Goal: Task Accomplishment & Management: Complete application form

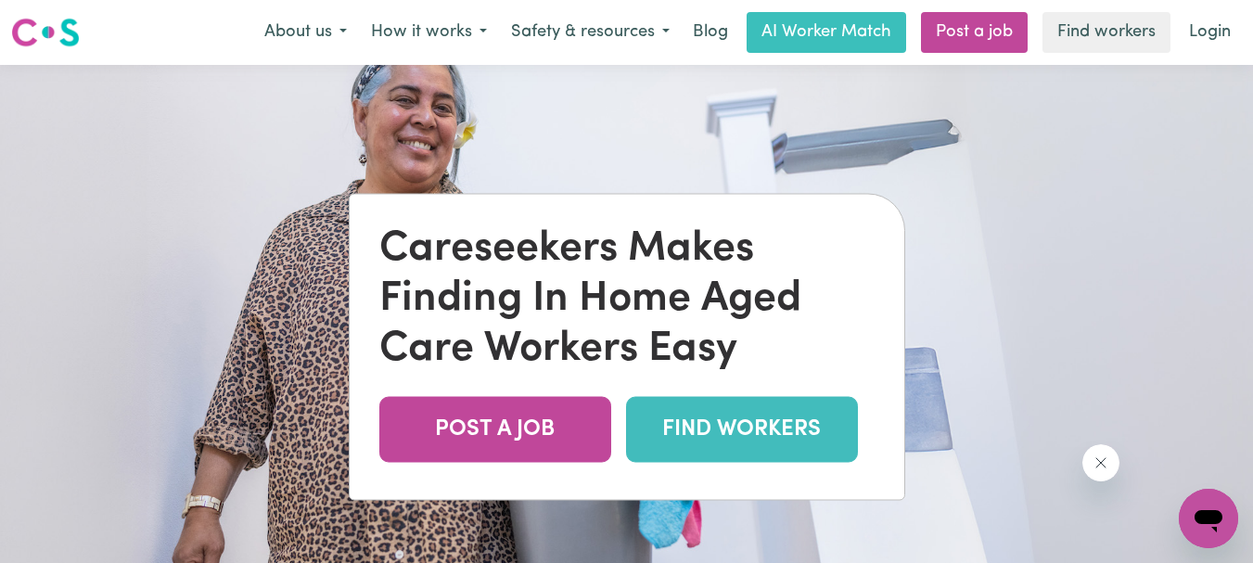
click at [725, 428] on link "FIND WORKERS" at bounding box center [742, 429] width 232 height 66
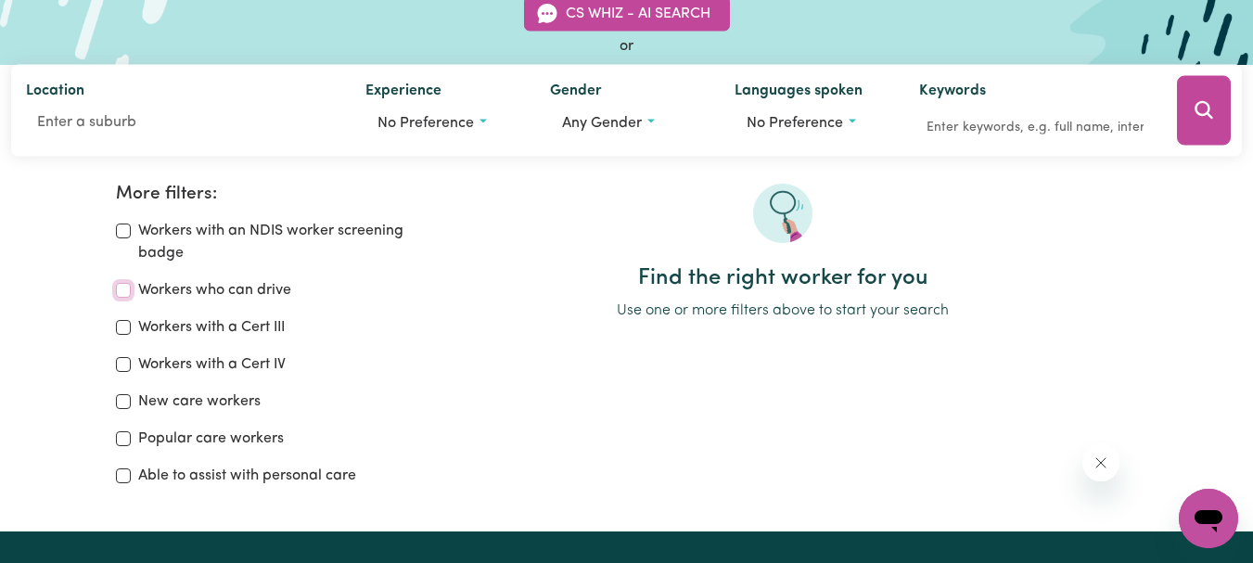
click at [118, 290] on input "Workers who can drive" at bounding box center [123, 290] width 15 height 15
checkbox input "true"
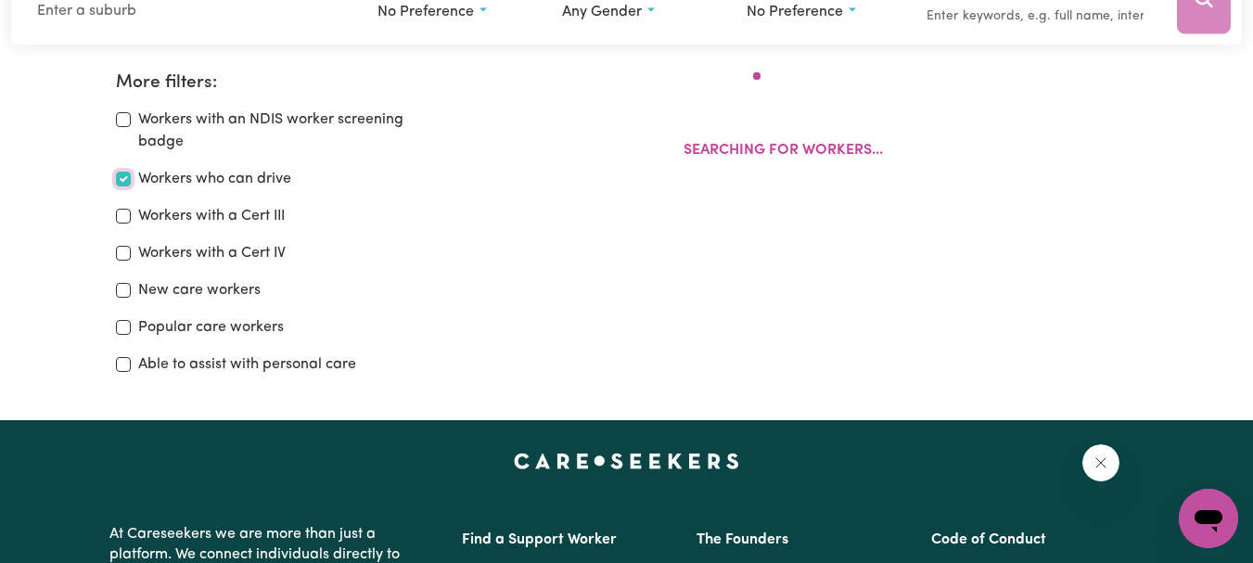
scroll to position [310, 0]
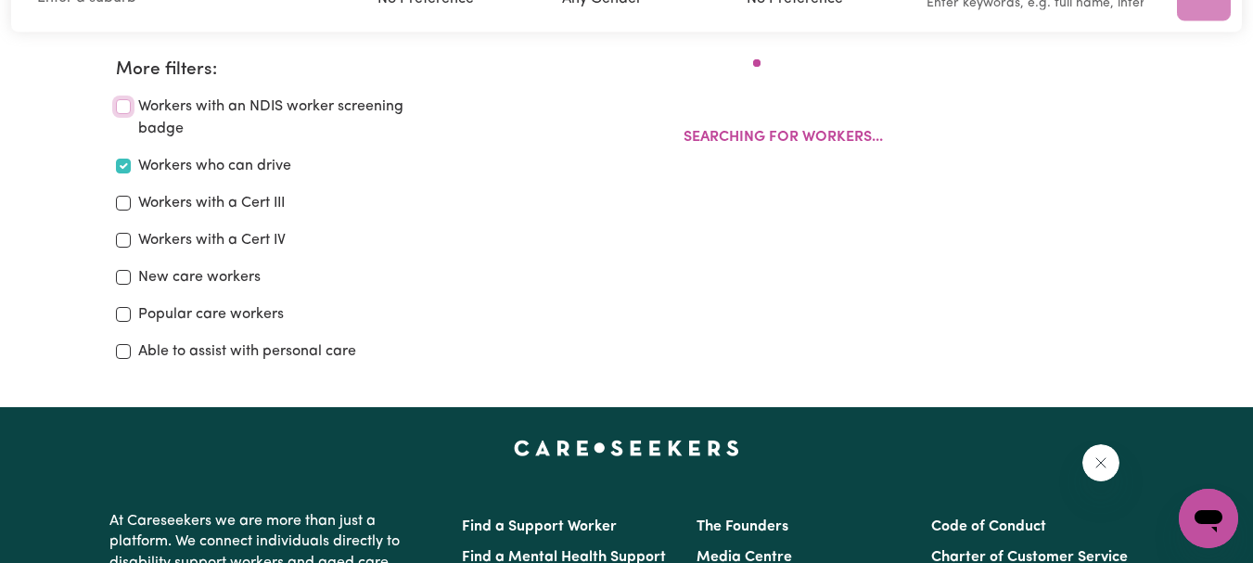
click at [120, 108] on input "Workers with an NDIS worker screening badge" at bounding box center [123, 106] width 15 height 15
checkbox input "true"
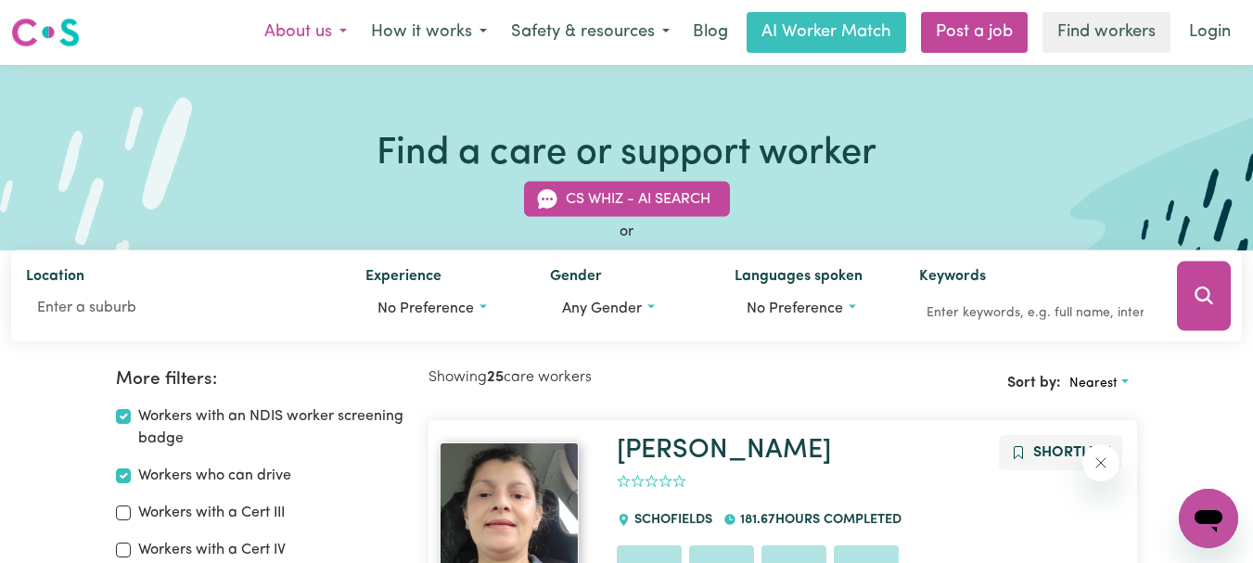
click at [329, 34] on button "About us" at bounding box center [305, 32] width 107 height 39
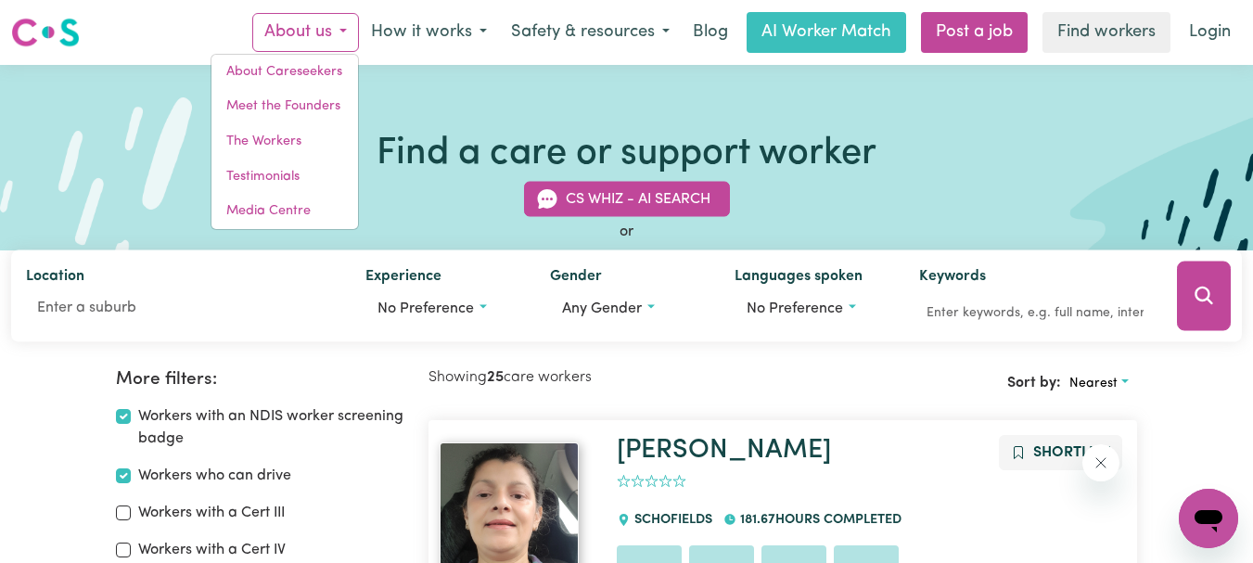
click at [421, 96] on div "Find a care or support worker CS Whiz - AI Search or Location Experience No pre…" at bounding box center [626, 157] width 1253 height 185
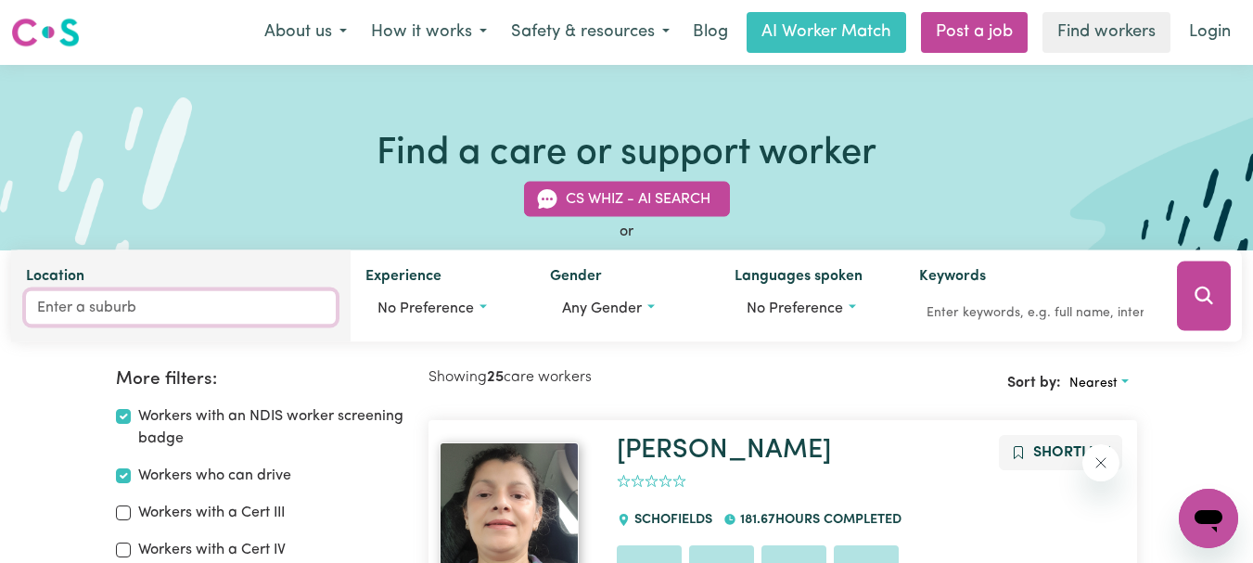
click at [92, 312] on input "Location" at bounding box center [181, 307] width 310 height 33
type input "melton"
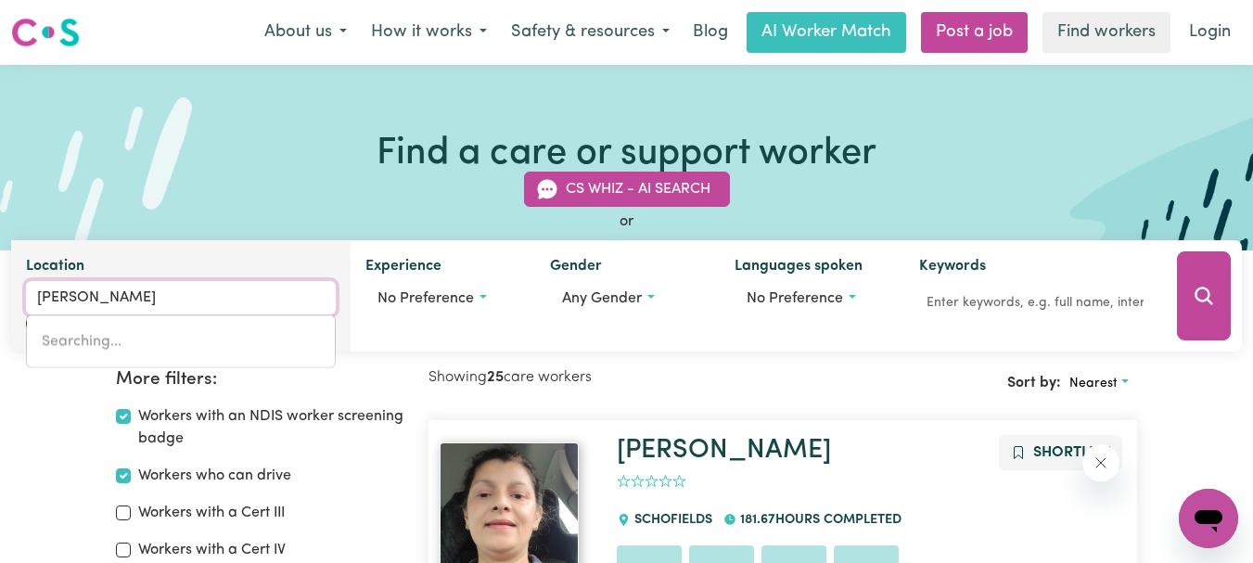
type input "melton, South Australia, 5552"
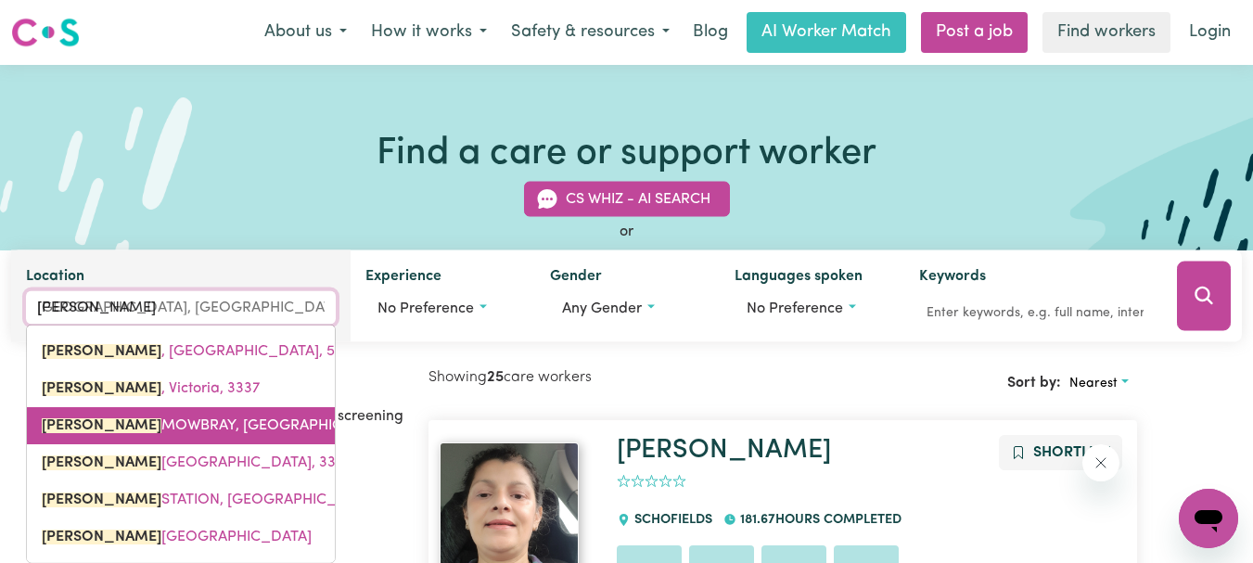
click at [78, 408] on link "MELTON MOWBRAY, Tasmania, 7030" at bounding box center [181, 425] width 308 height 37
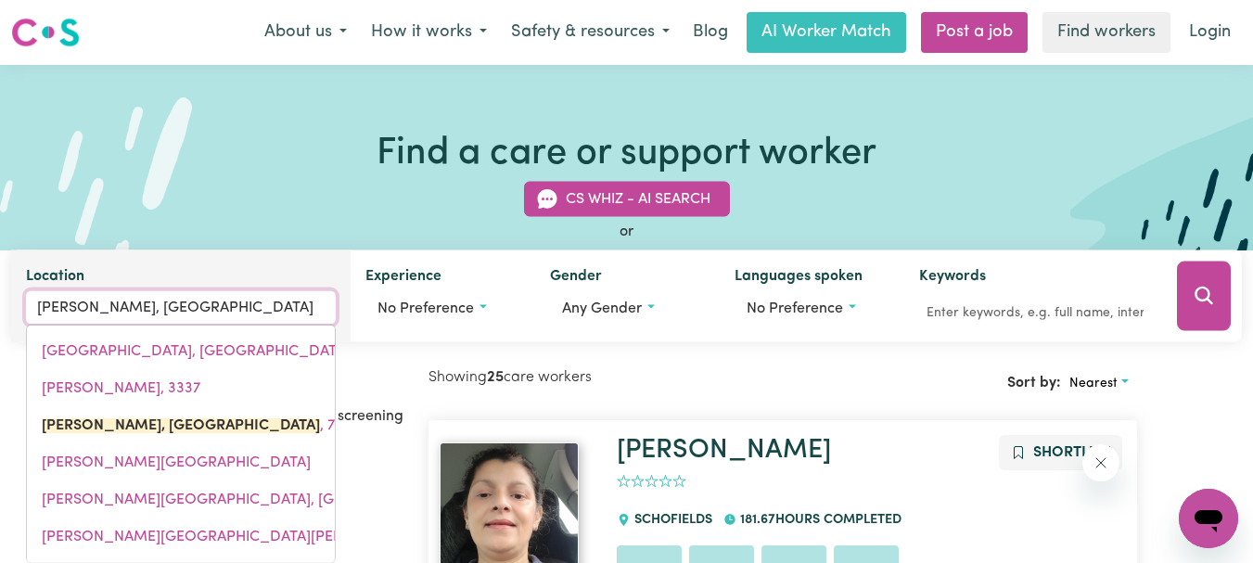
drag, startPoint x: 105, startPoint y: 306, endPoint x: 282, endPoint y: 310, distance: 177.2
click at [282, 310] on input "MELTON MOWBRAY, Tasmania" at bounding box center [181, 307] width 310 height 33
type input "MELTON"
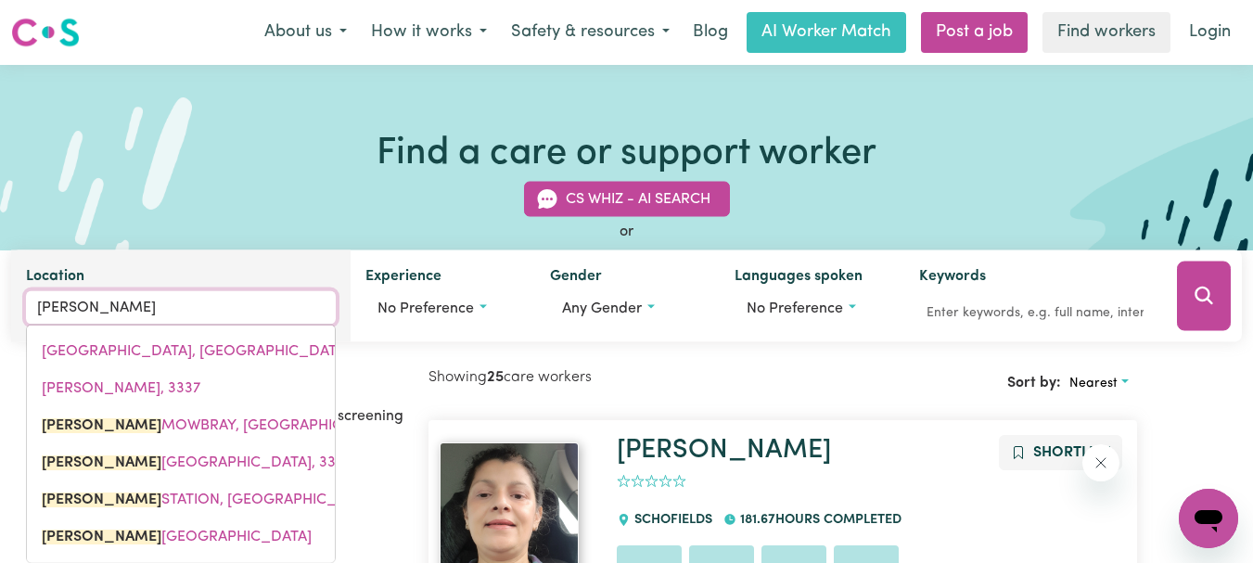
type input "MELTON MOWBRAY, Tasmania, 7030"
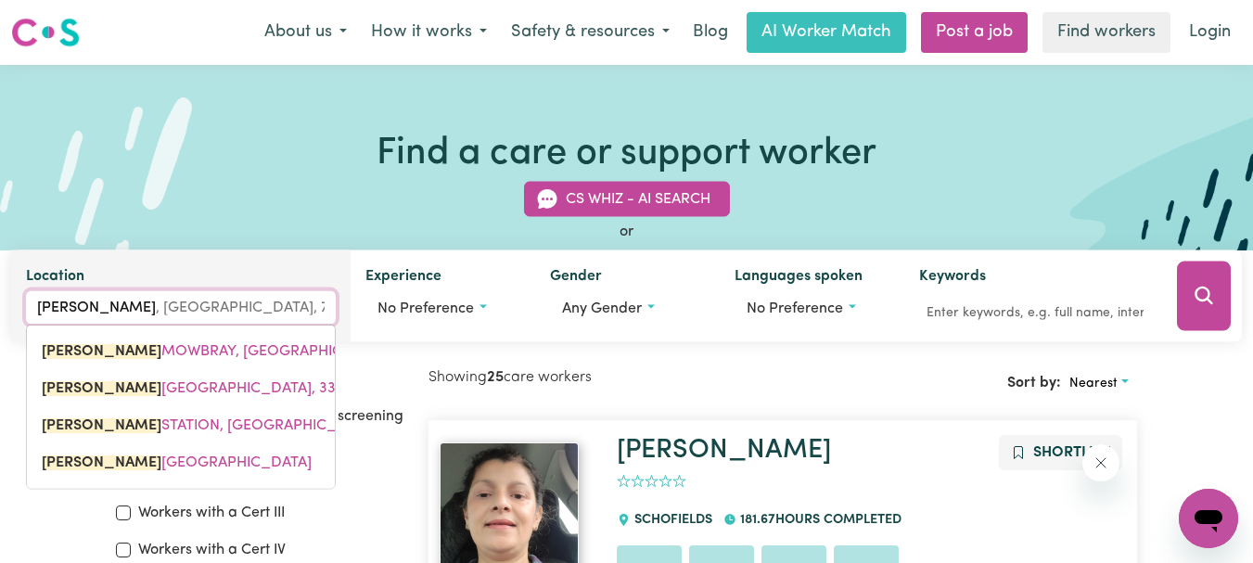
click at [147, 305] on input "MELTON" at bounding box center [181, 307] width 310 height 33
type input "MELTON v"
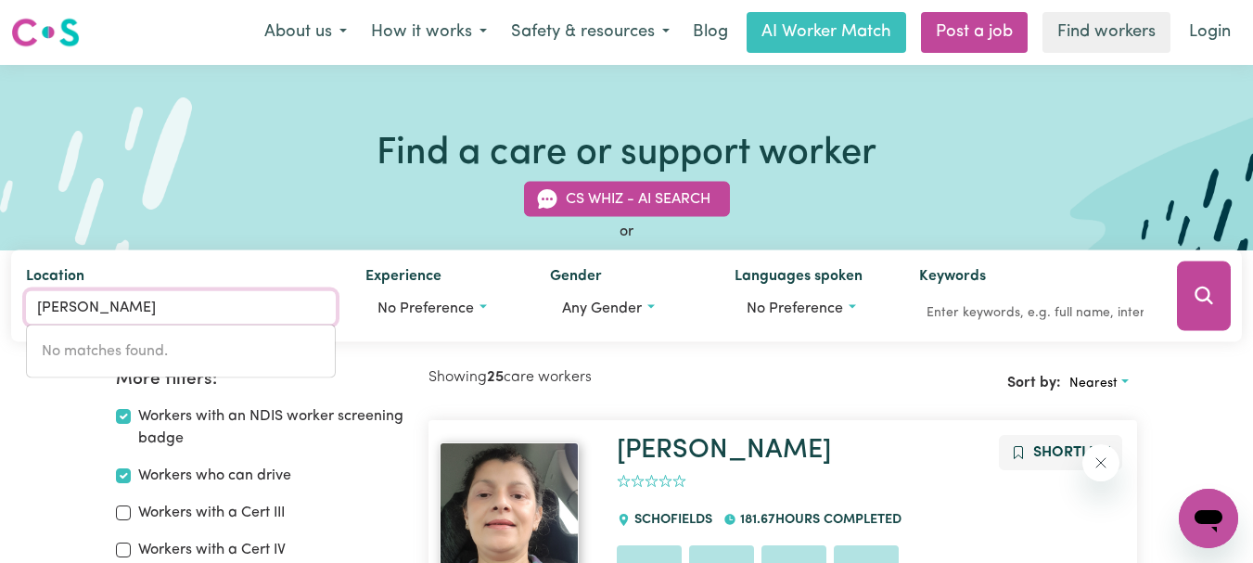
type input "MELTON victoria"
drag, startPoint x: 887, startPoint y: 201, endPoint x: 753, endPoint y: 198, distance: 134.5
click at [888, 200] on div "CS Whiz - AI Search or Location MELTON victoria No matches found. Experience No…" at bounding box center [626, 251] width 1253 height 183
click at [300, 35] on button "About us" at bounding box center [305, 32] width 107 height 39
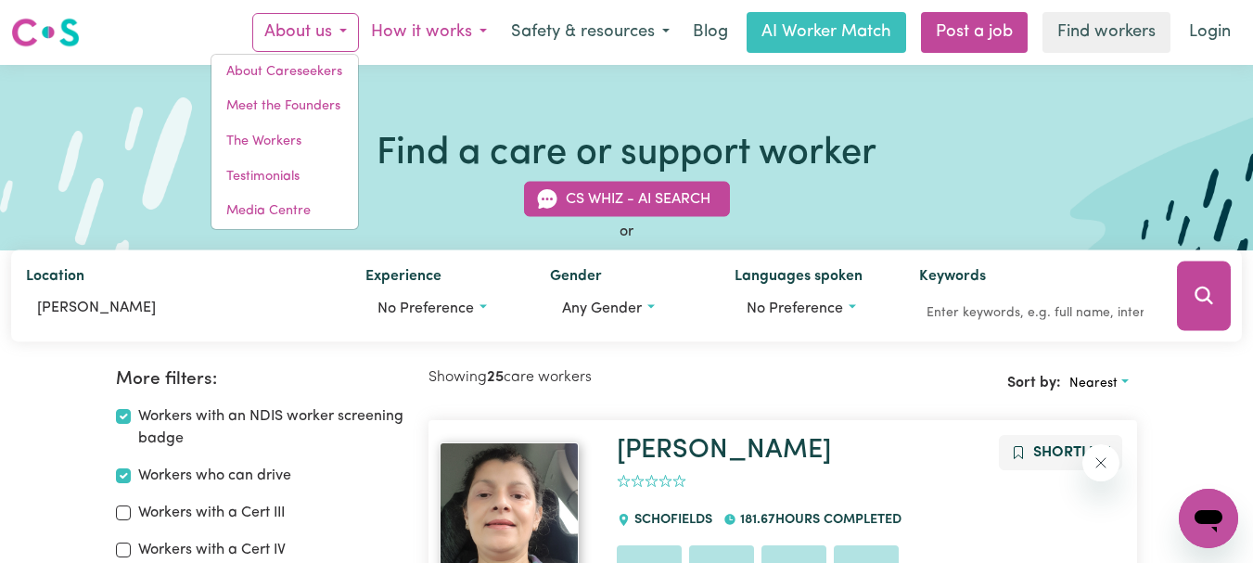
click at [402, 31] on button "How it works" at bounding box center [429, 32] width 140 height 39
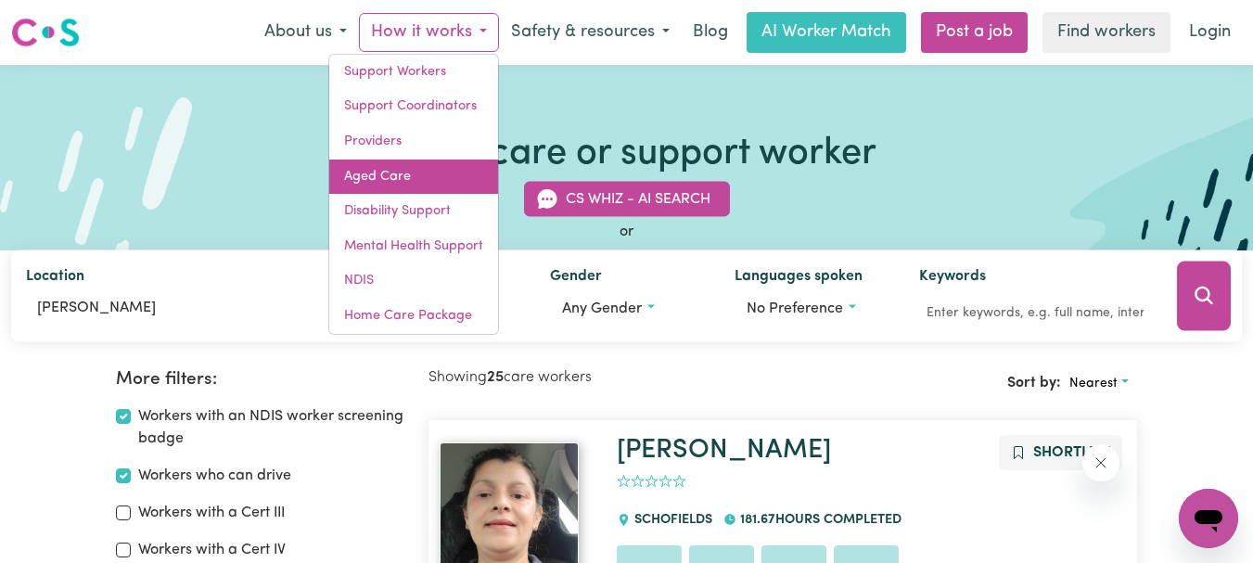
click at [386, 177] on link "Aged Care" at bounding box center [413, 177] width 169 height 35
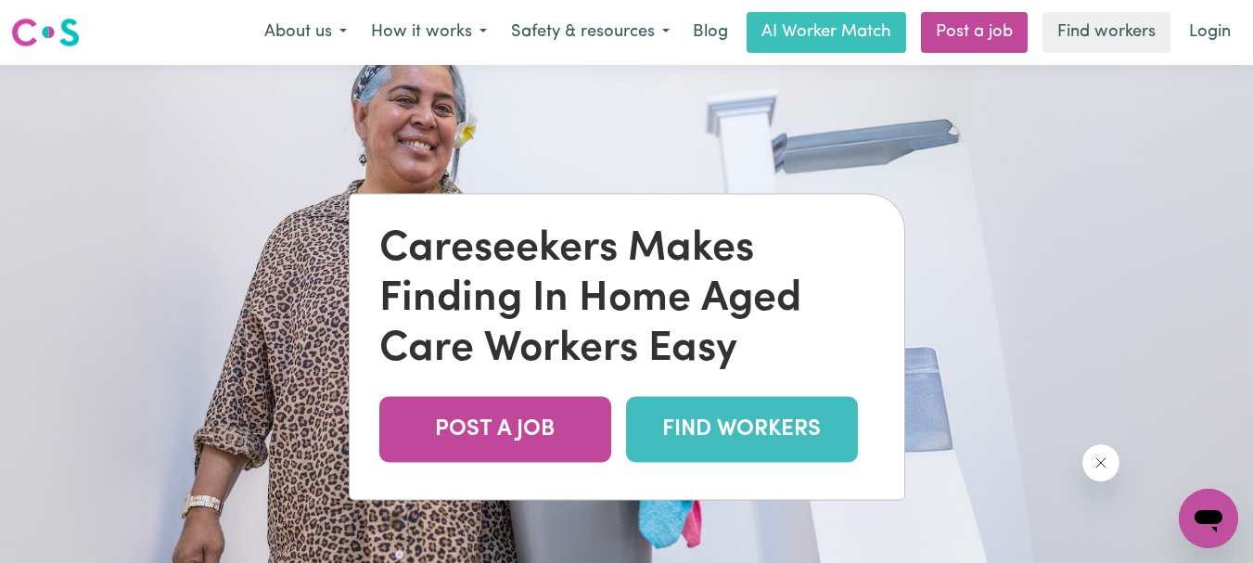
click at [711, 429] on link "FIND WORKERS" at bounding box center [742, 429] width 232 height 66
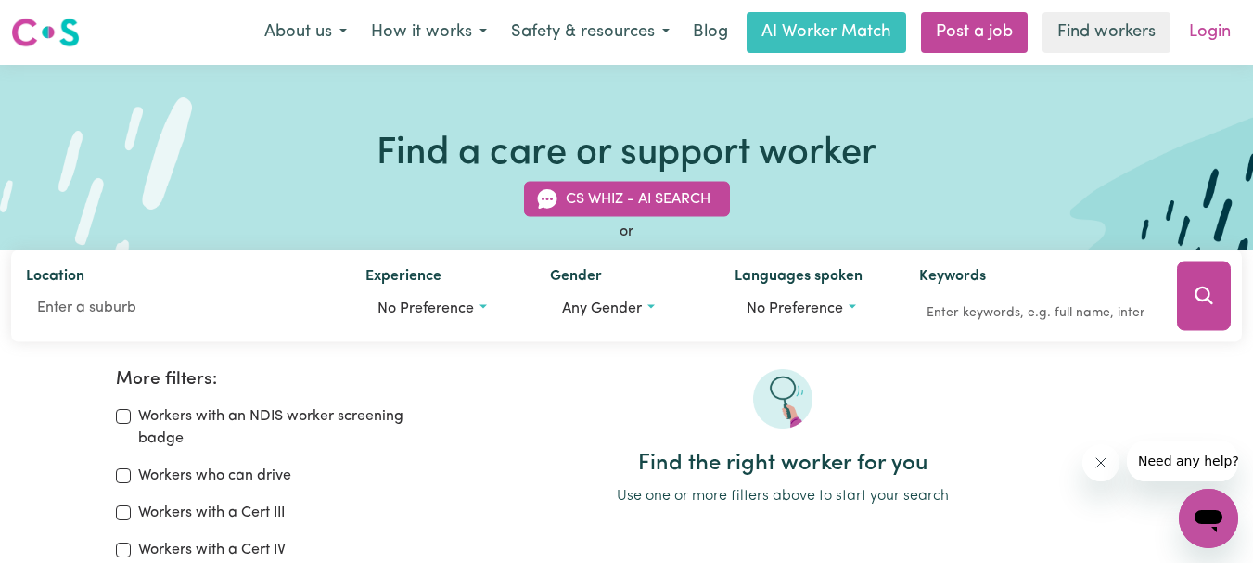
click at [1210, 32] on link "Login" at bounding box center [1210, 32] width 64 height 41
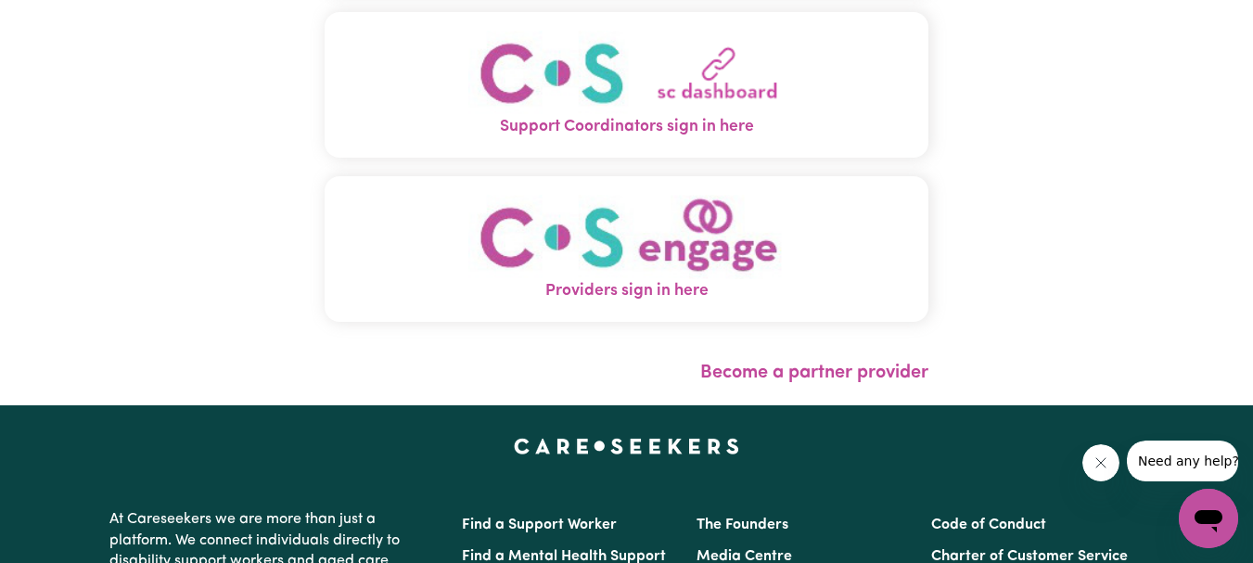
scroll to position [278, 0]
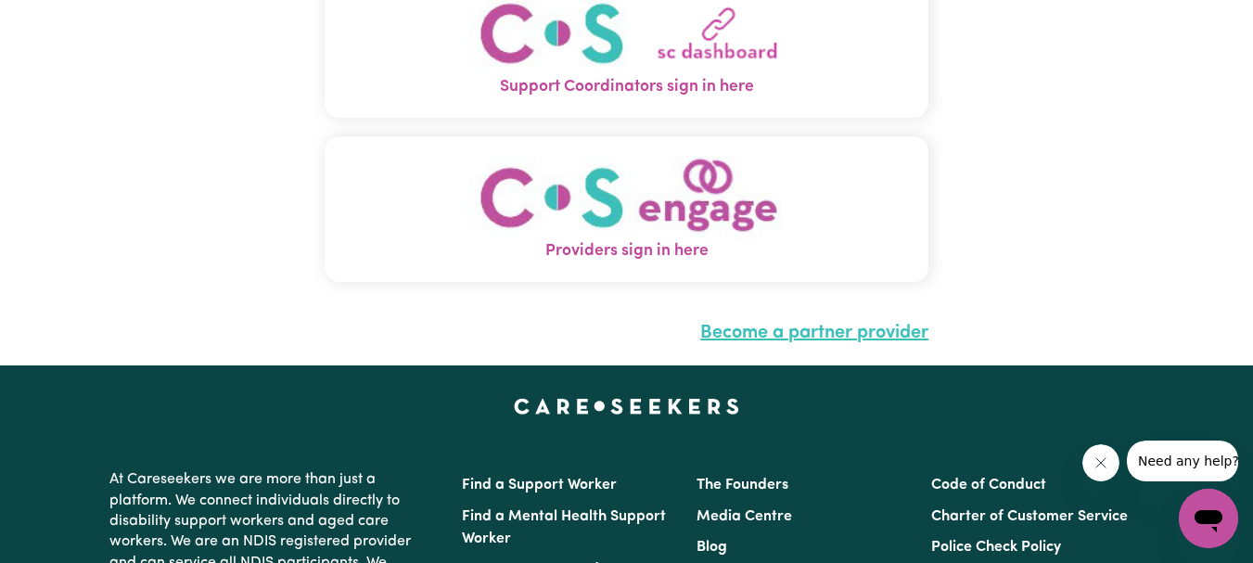
click at [834, 327] on link "Become a partner provider" at bounding box center [814, 333] width 228 height 19
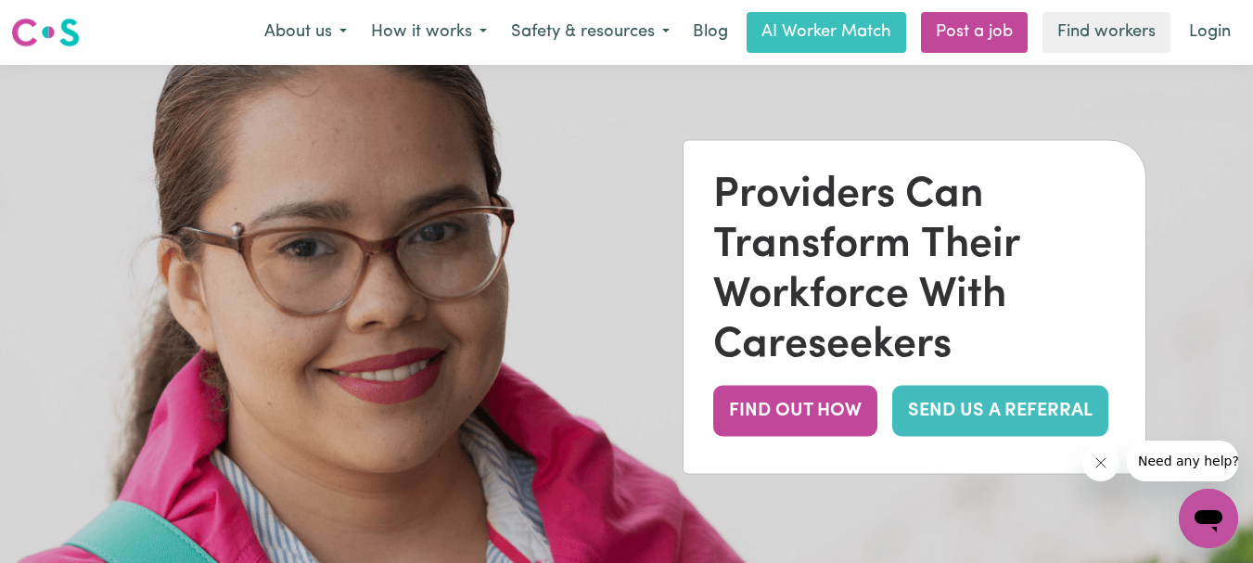
drag, startPoint x: 797, startPoint y: 409, endPoint x: 849, endPoint y: 503, distance: 107.1
click at [849, 503] on div "Providers Can Transform Their Workforce With Careseekers FIND OUT HOW SEND US A…" at bounding box center [626, 346] width 1253 height 563
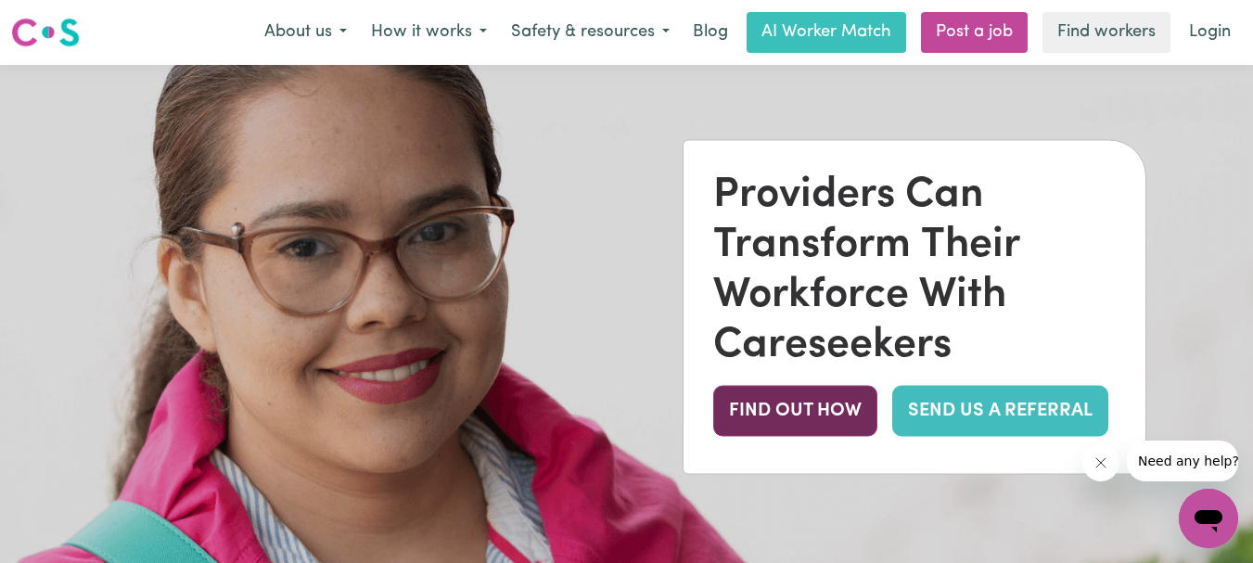
click at [760, 404] on button "FIND OUT HOW" at bounding box center [795, 411] width 164 height 51
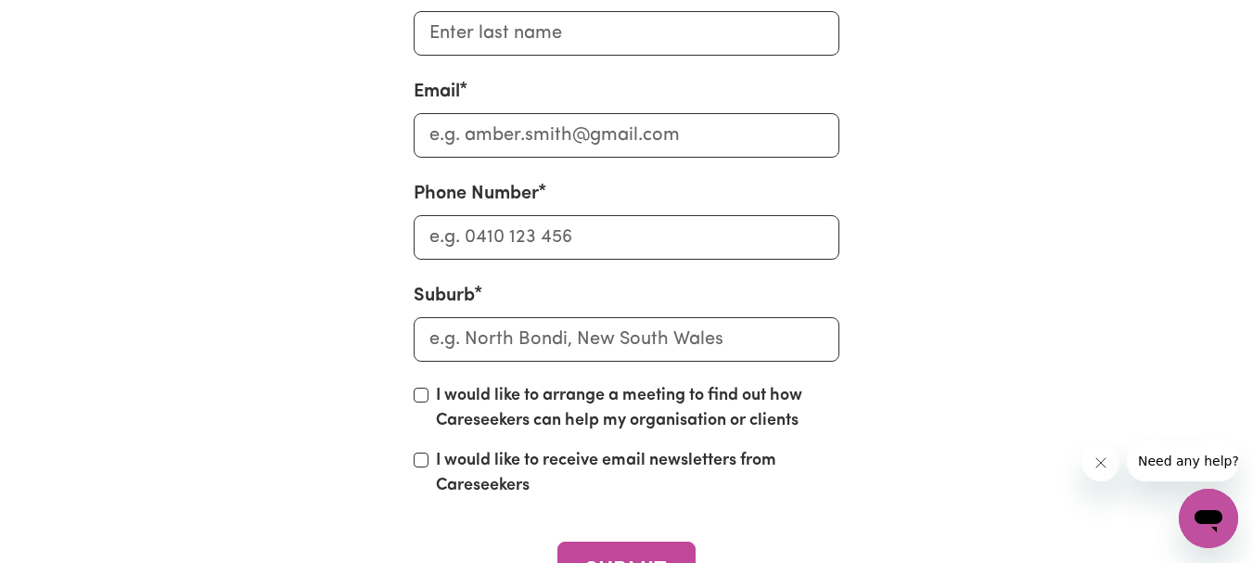
scroll to position [7102, 0]
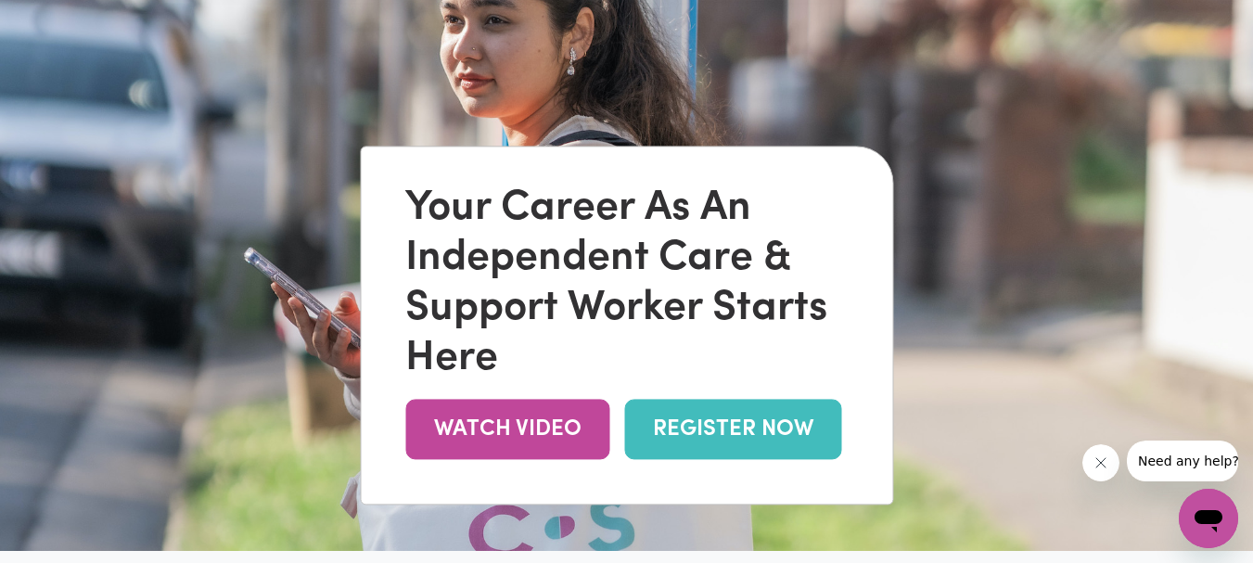
scroll to position [93, 0]
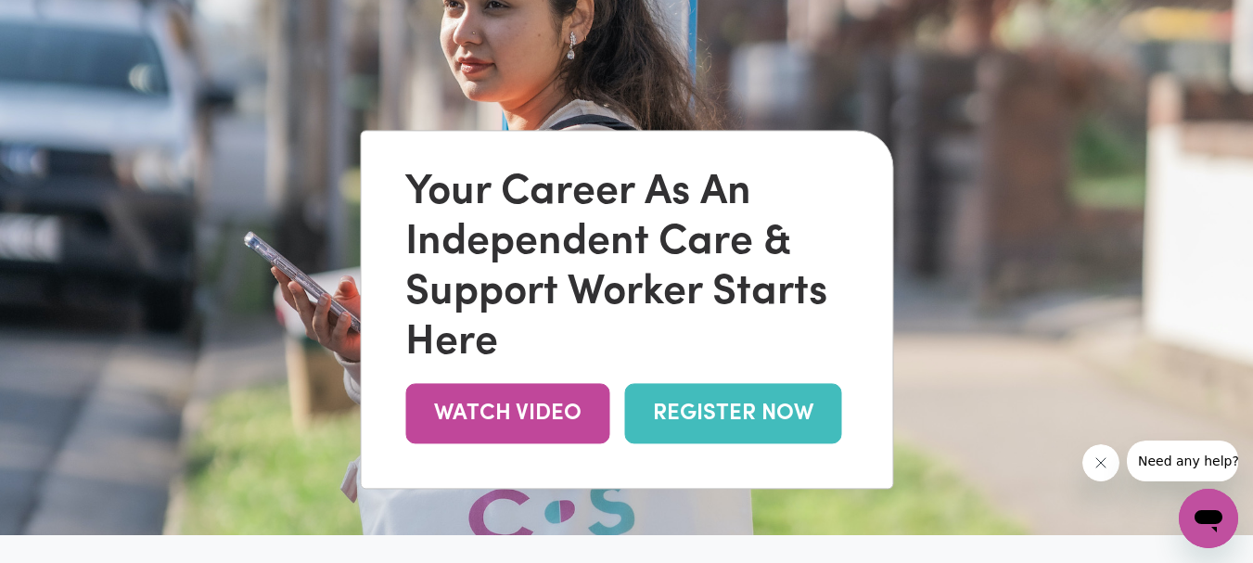
click at [737, 418] on link "REGISTER NOW" at bounding box center [732, 414] width 217 height 60
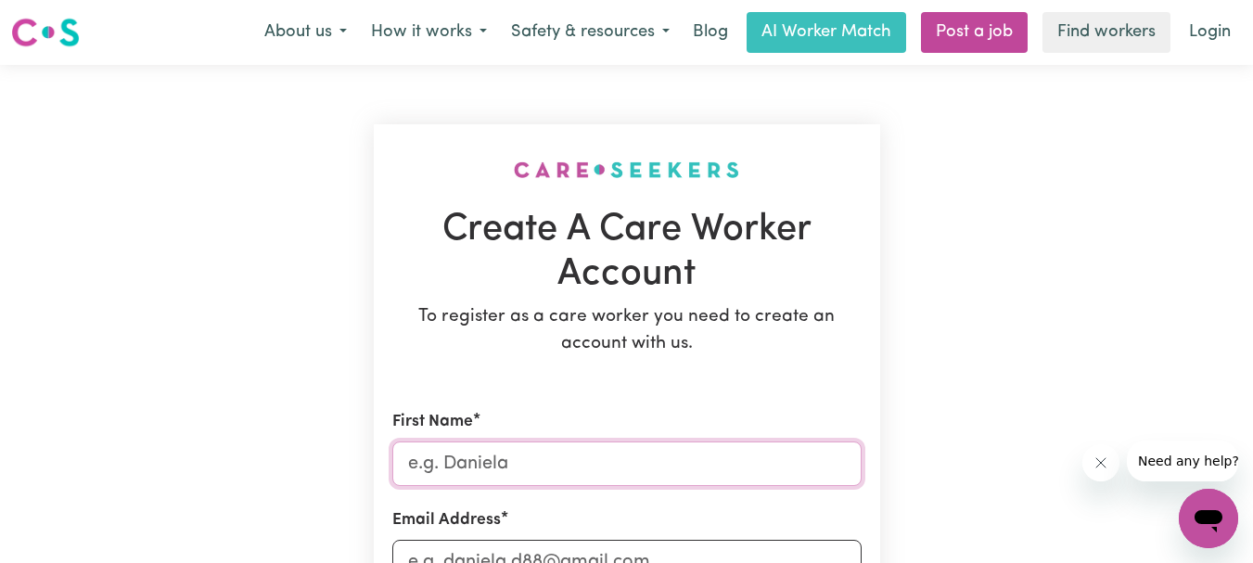
click at [542, 470] on input "First Name" at bounding box center [626, 463] width 469 height 45
type input "Katrina"
type input "ktnsteve@outlook.com"
type input "0408177684"
type input "9 Red Box Court"
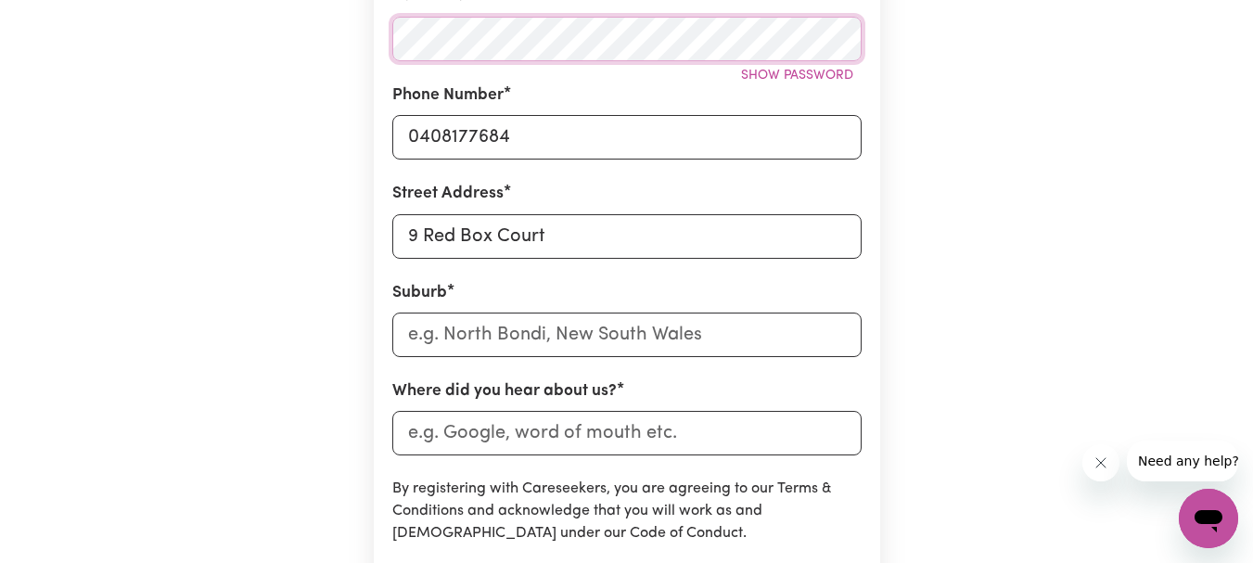
scroll to position [649, 0]
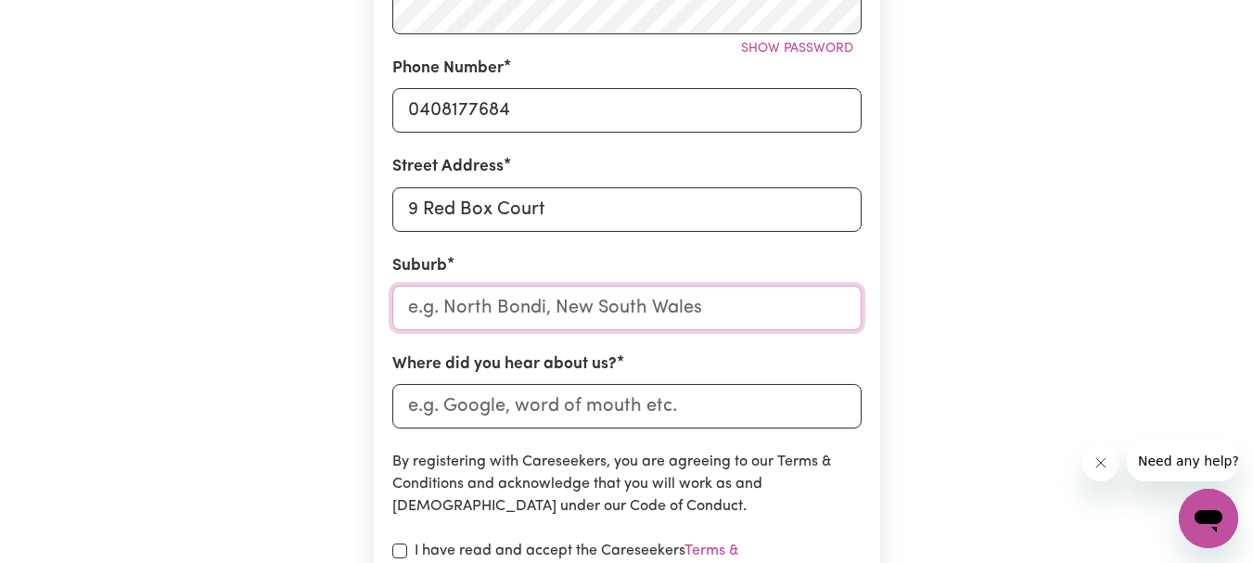
click at [502, 312] on input "text" at bounding box center [626, 308] width 469 height 45
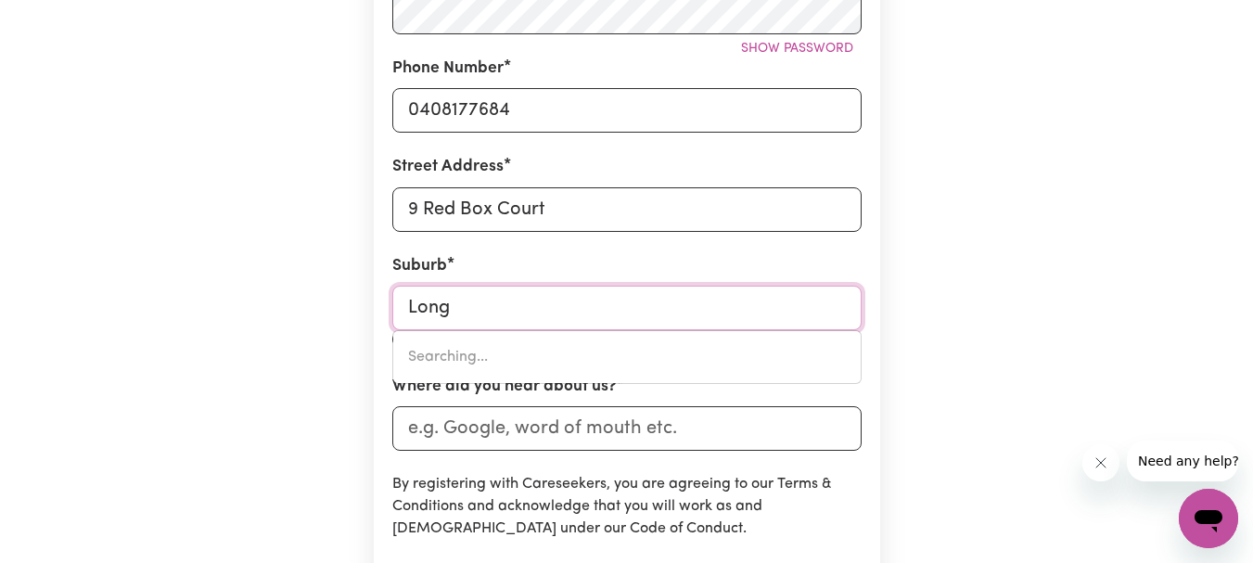
type input "Long F"
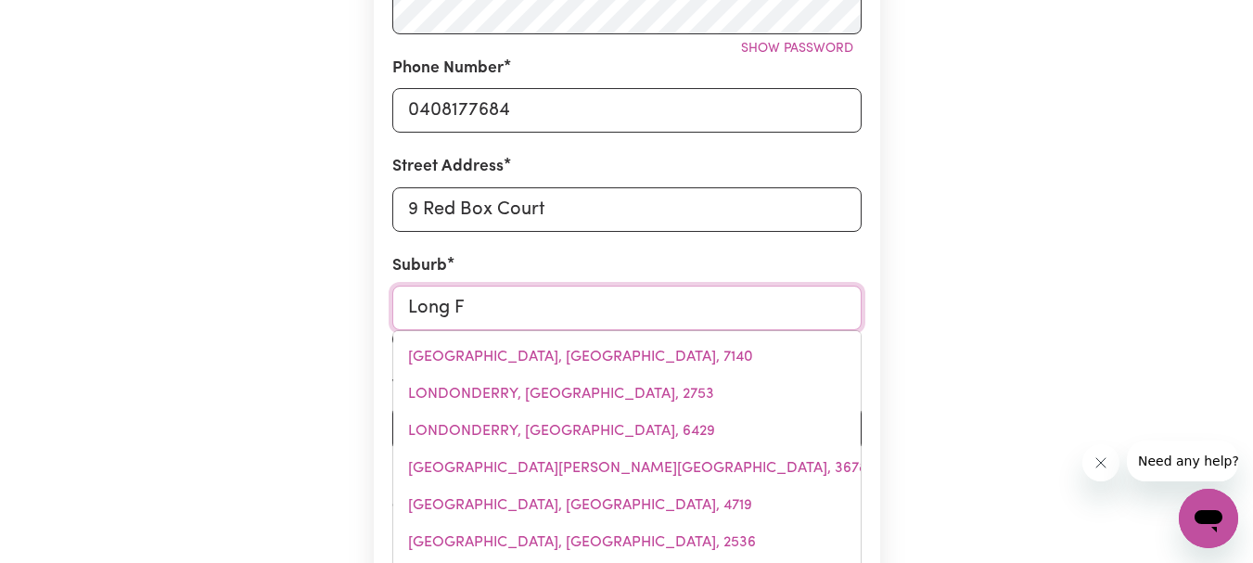
type input "Long FLAT, New South Wales, 2446"
type input "Long Fo"
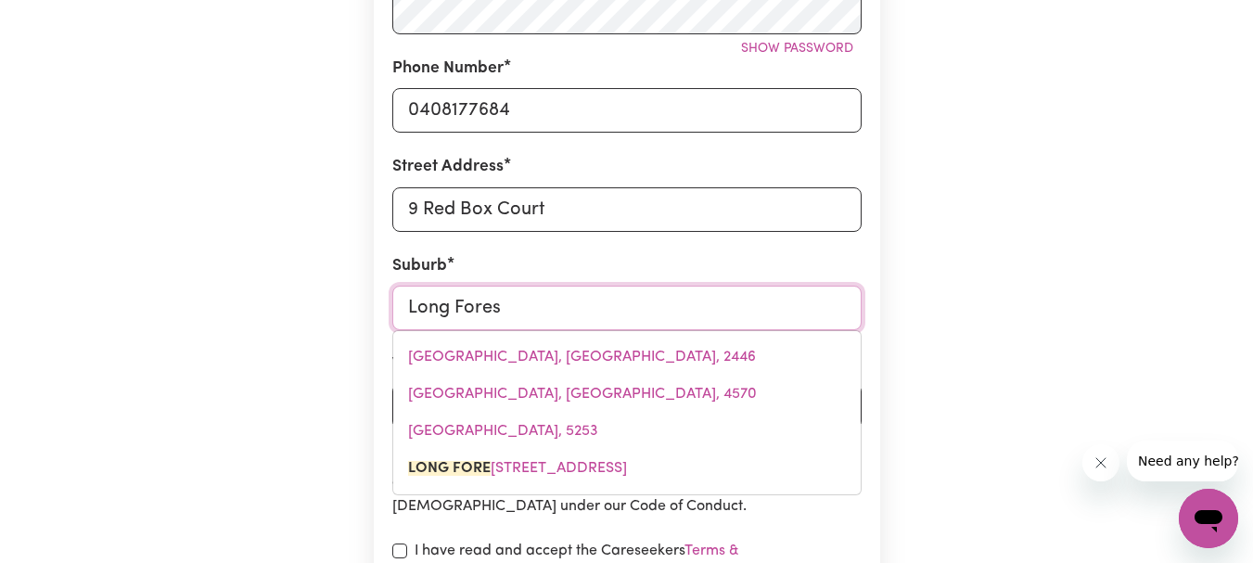
type input "Long Forest"
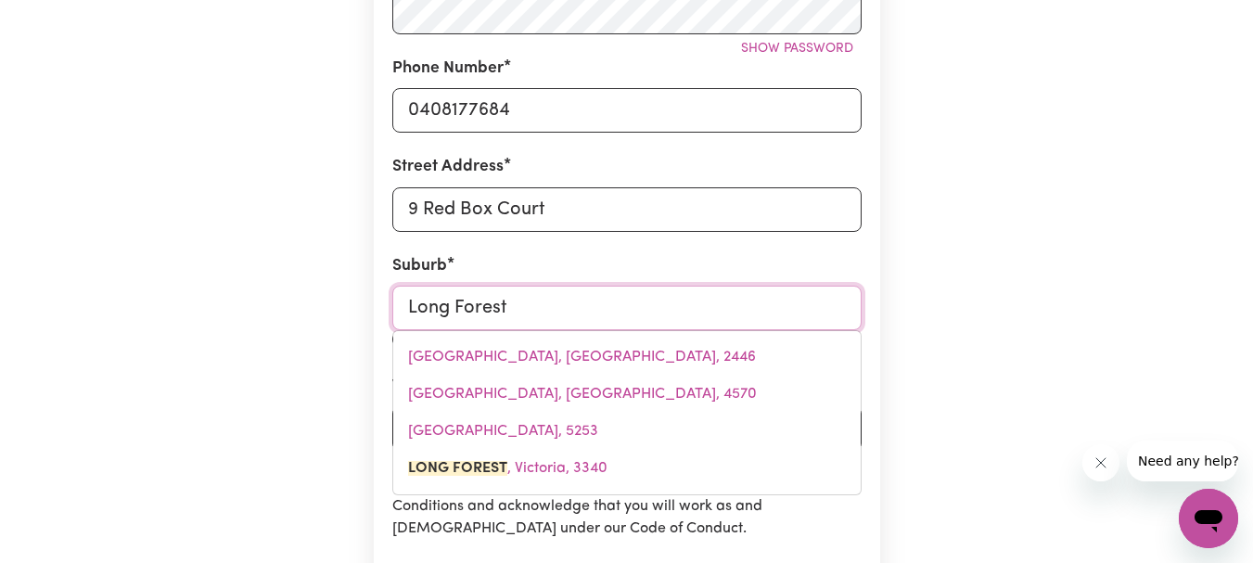
type input "Long Forest, Victoria, 3340"
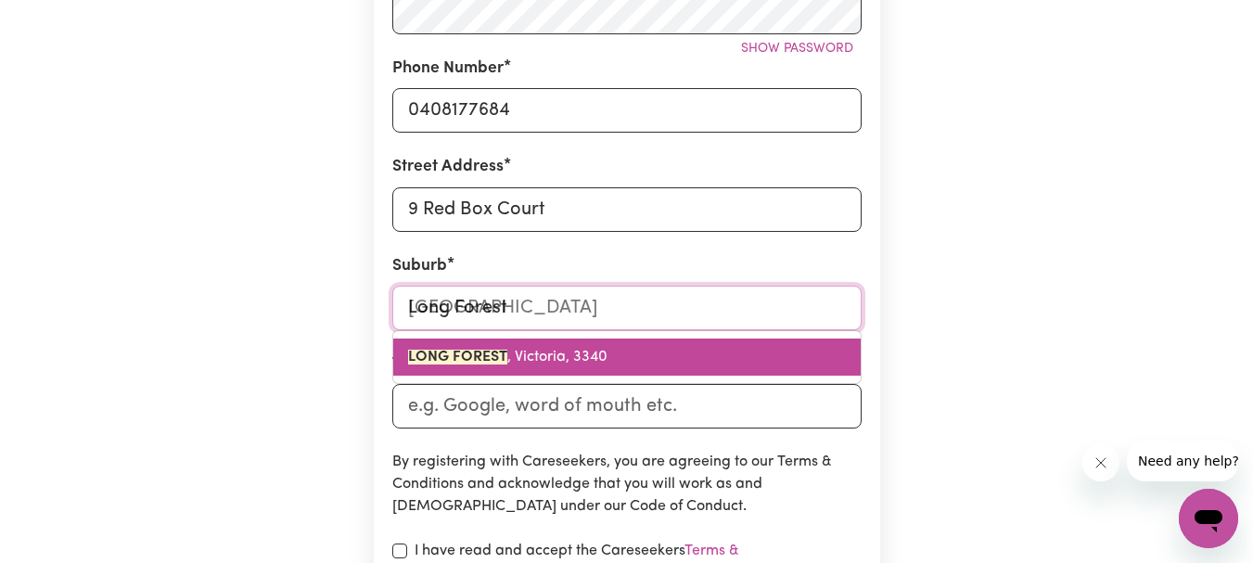
click at [503, 347] on link "LONG FOREST , Victoria, 3340" at bounding box center [626, 356] width 467 height 37
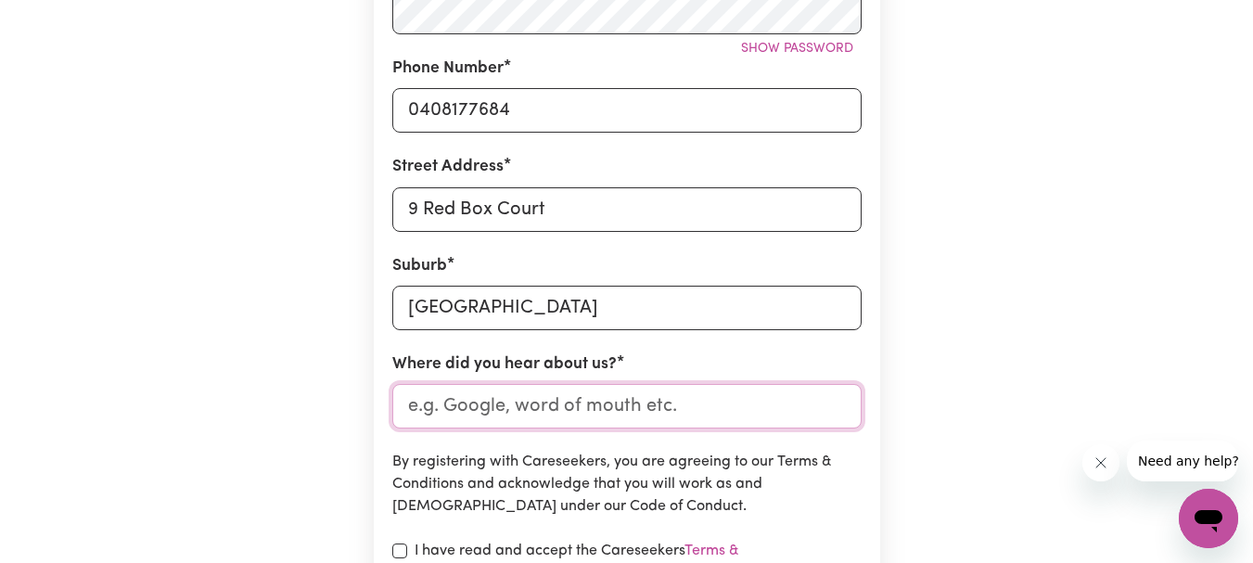
click at [498, 406] on input "Where did you hear about us?" at bounding box center [626, 406] width 469 height 45
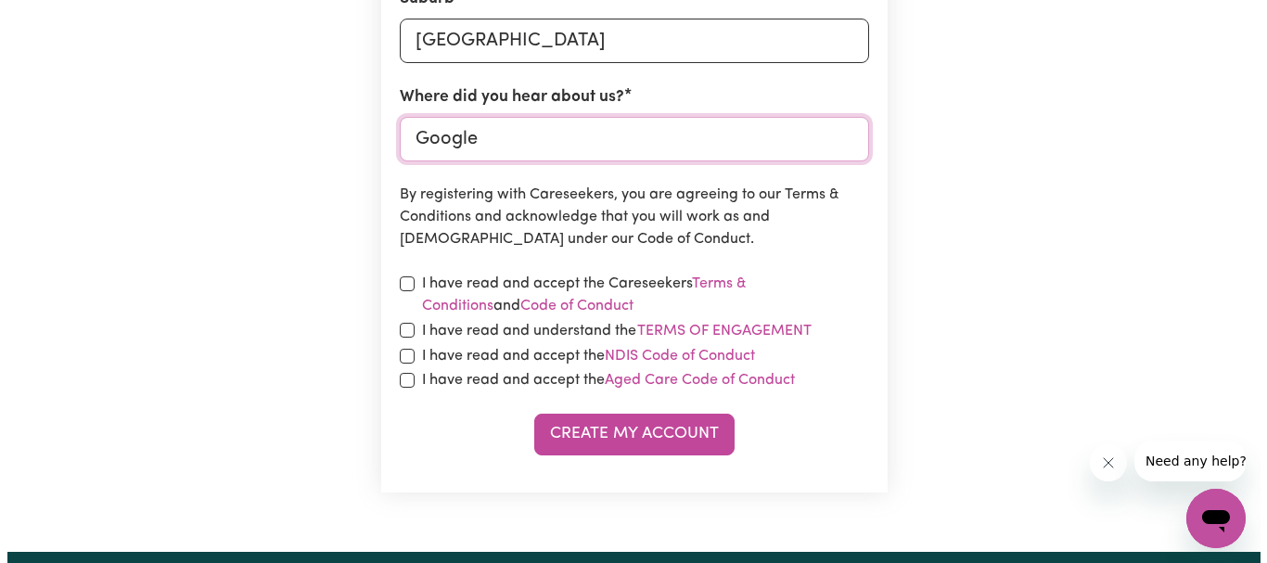
scroll to position [927, 0]
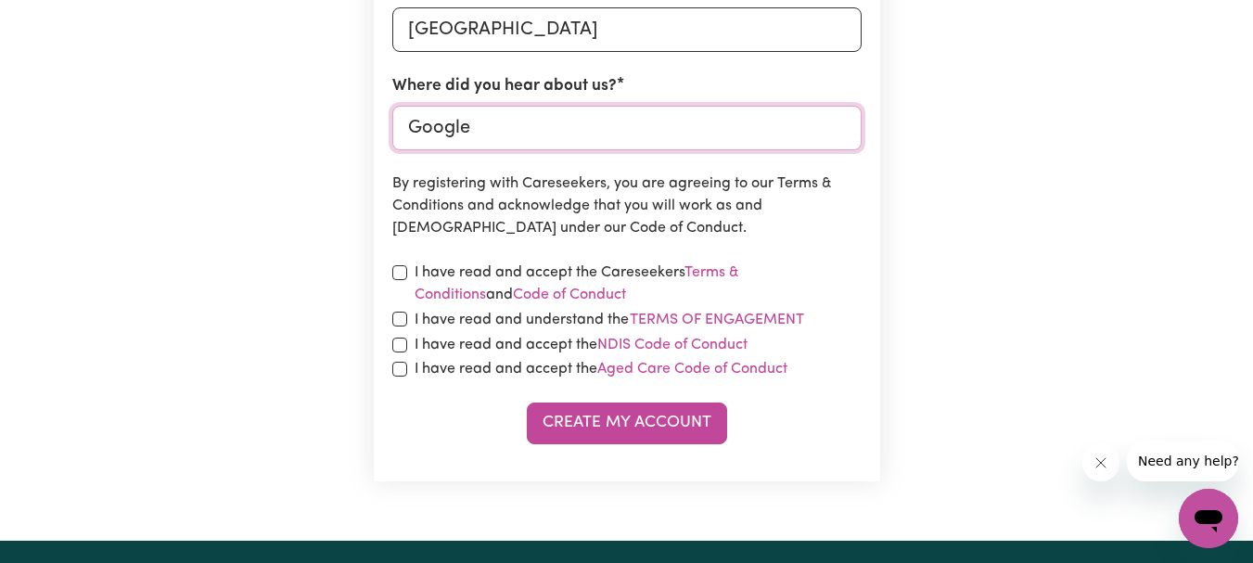
type input "Google"
click at [395, 274] on input "checkbox" at bounding box center [399, 272] width 15 height 15
checkbox input "true"
click at [397, 316] on input "checkbox" at bounding box center [399, 319] width 15 height 15
checkbox input "true"
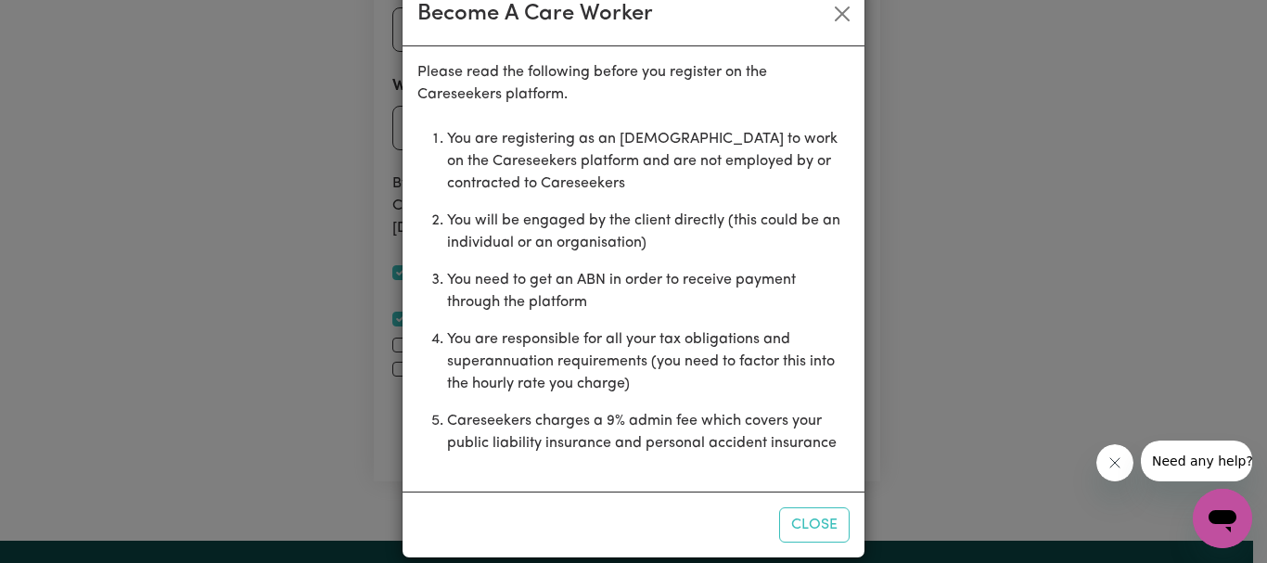
scroll to position [66, 0]
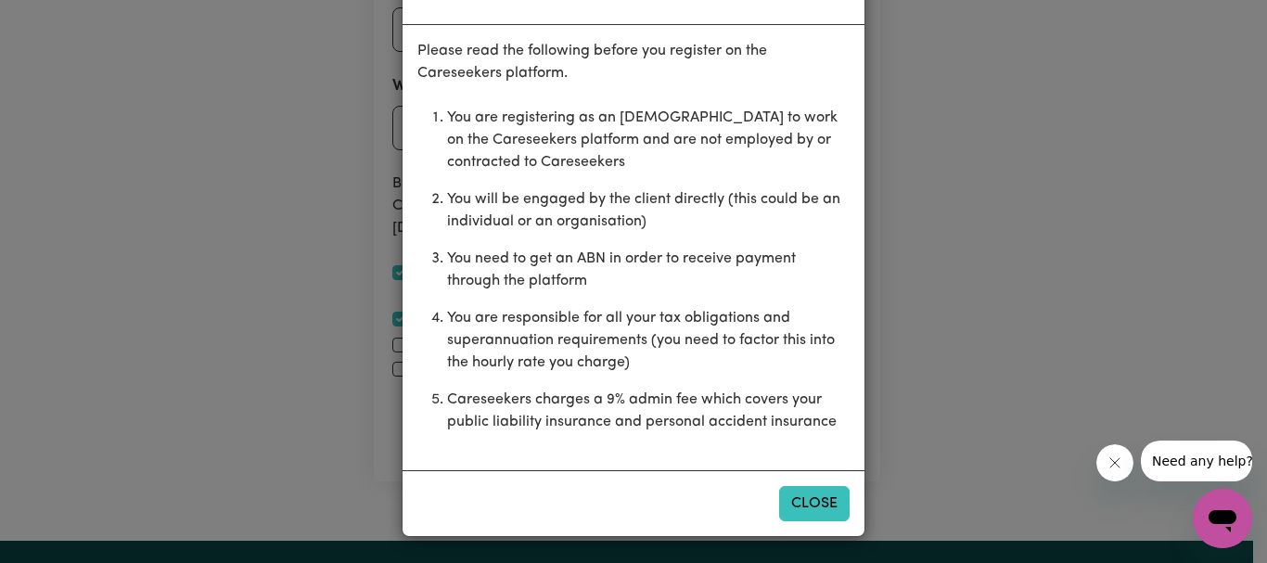
click at [807, 499] on button "Close" at bounding box center [814, 503] width 70 height 35
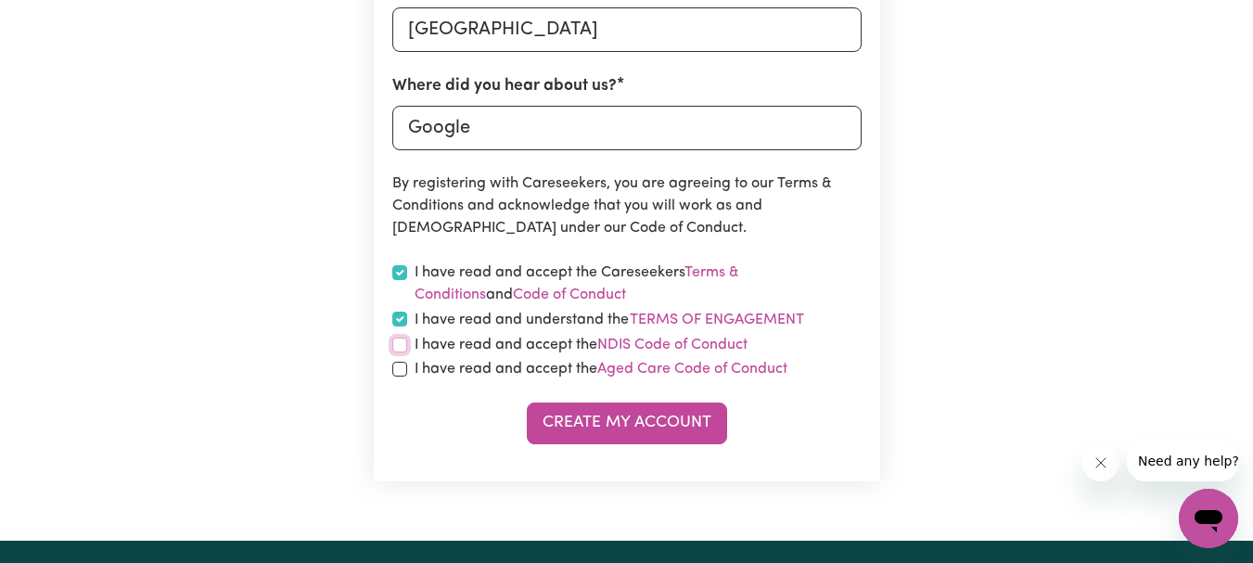
click at [400, 346] on input "checkbox" at bounding box center [399, 345] width 15 height 15
checkbox input "true"
click at [405, 369] on input "checkbox" at bounding box center [399, 369] width 15 height 15
checkbox input "true"
click at [704, 322] on button "Terms of Engagement" at bounding box center [717, 320] width 176 height 24
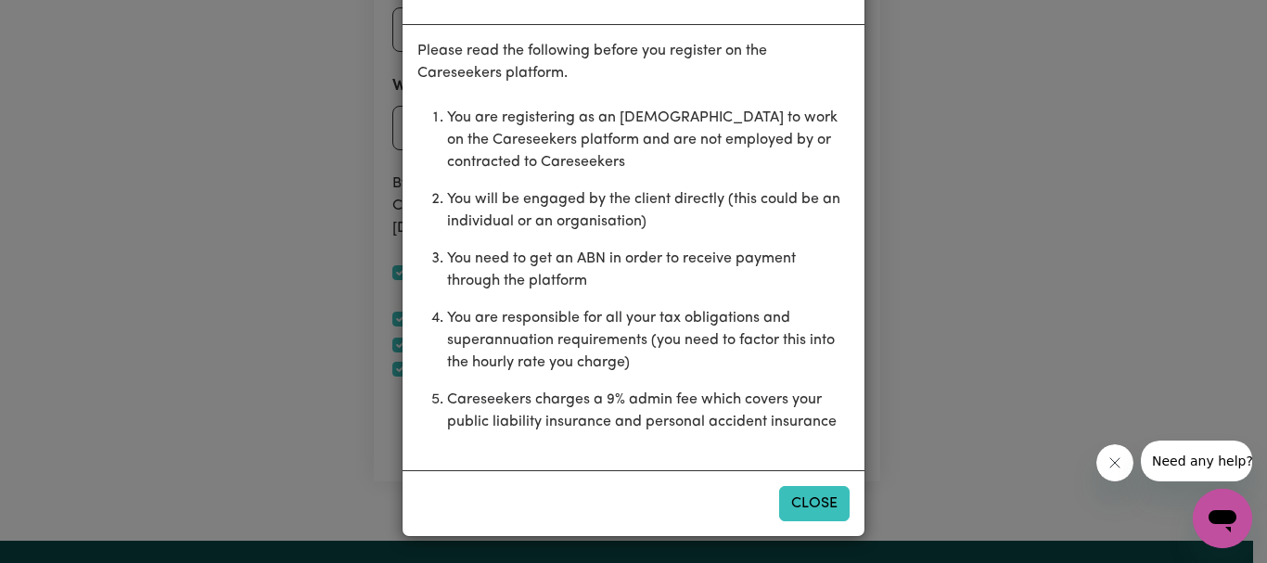
click at [804, 505] on button "Close" at bounding box center [814, 503] width 70 height 35
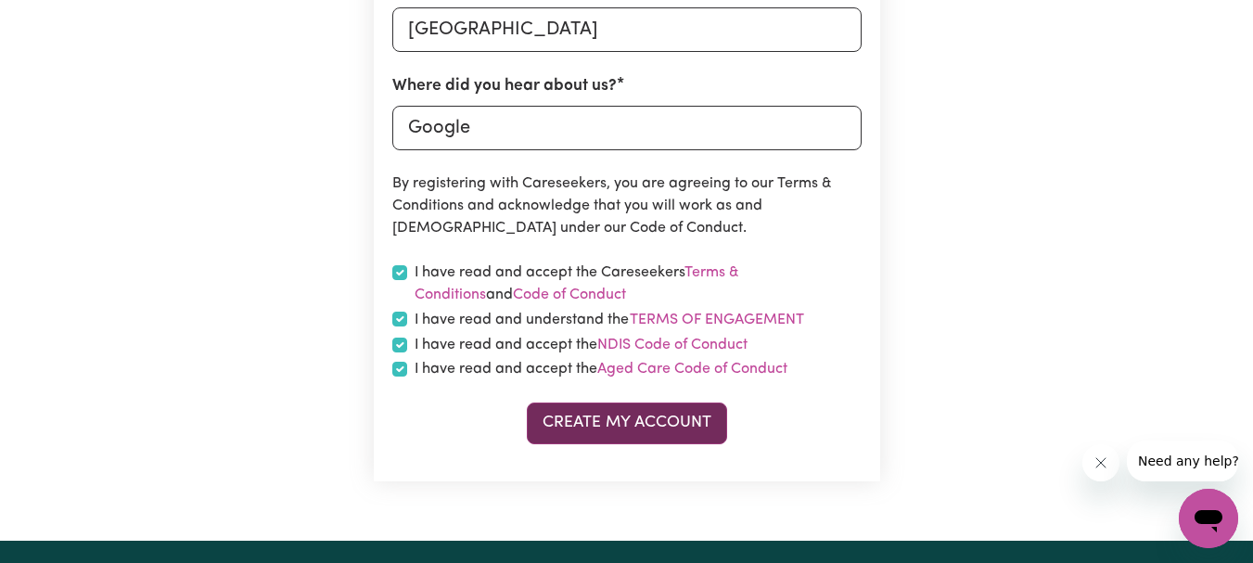
click at [631, 419] on button "Create My Account" at bounding box center [627, 422] width 200 height 41
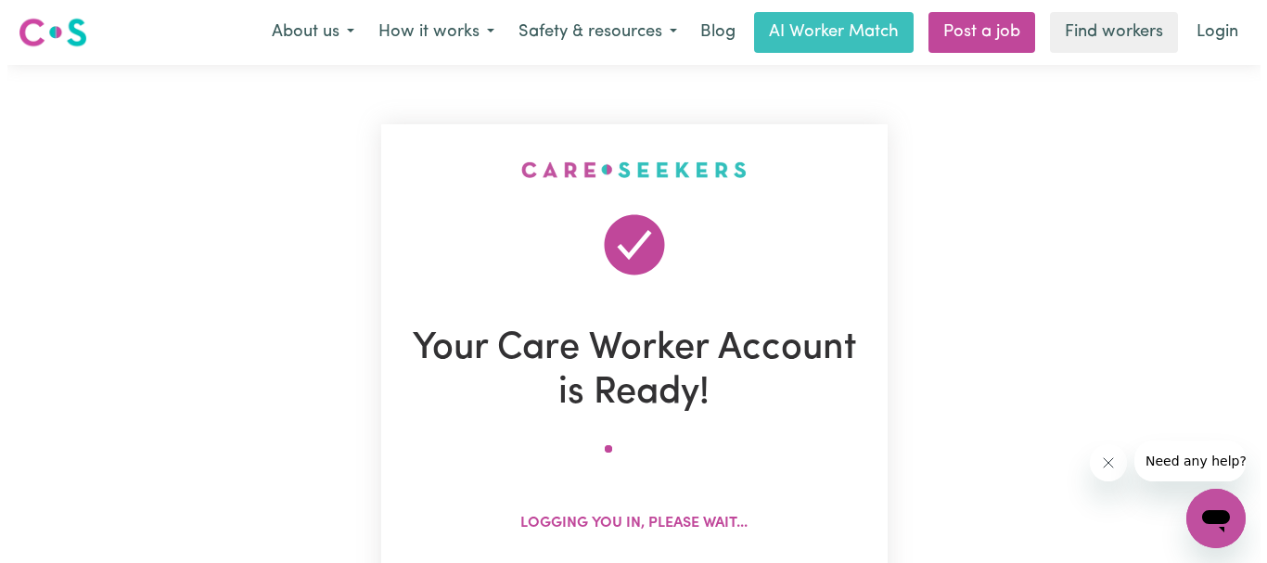
scroll to position [278, 0]
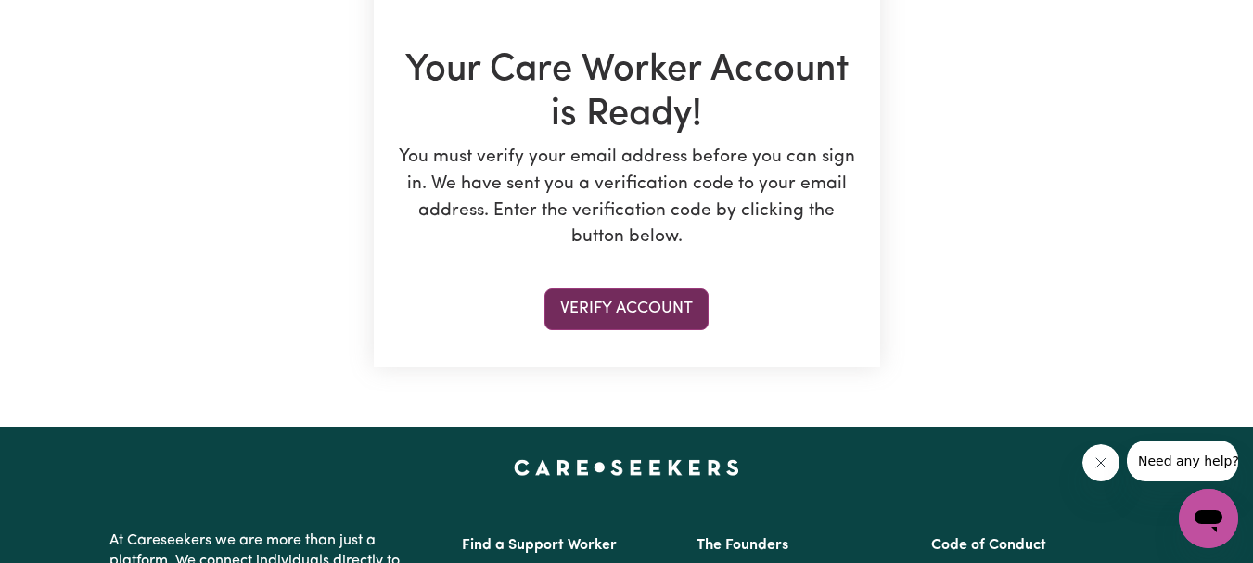
click at [645, 313] on button "Verify Account" at bounding box center [626, 308] width 164 height 41
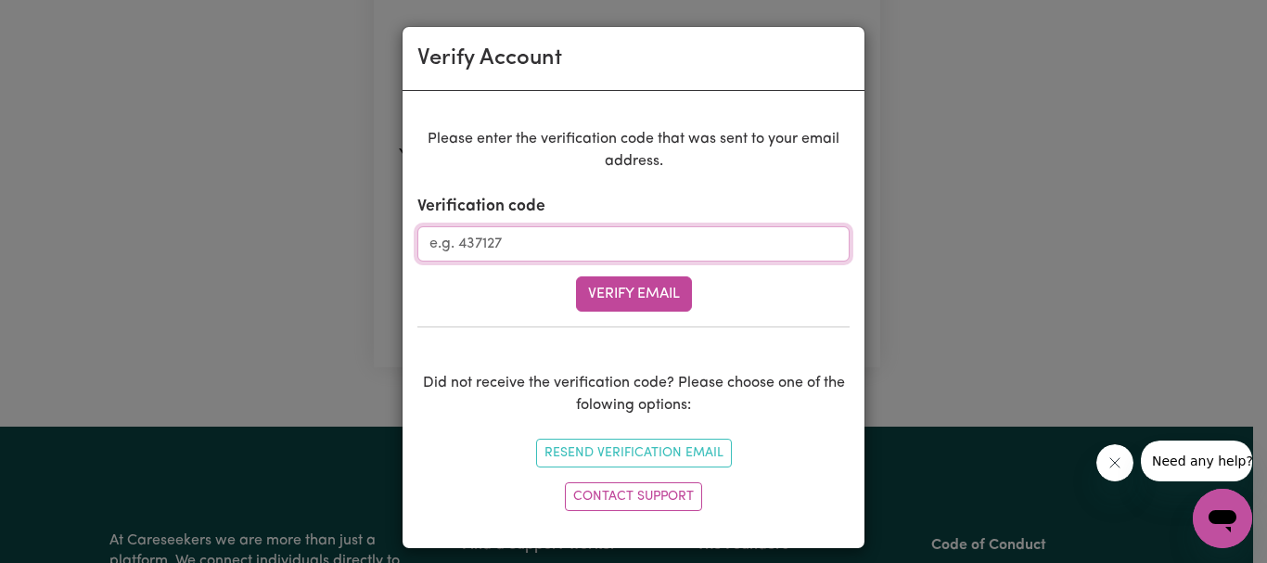
click at [497, 238] on input "Verification code" at bounding box center [633, 243] width 432 height 35
paste input "061900"
type input "061900"
drag, startPoint x: 638, startPoint y: 288, endPoint x: 508, endPoint y: 287, distance: 129.8
click at [638, 287] on button "Verify Email" at bounding box center [634, 293] width 116 height 35
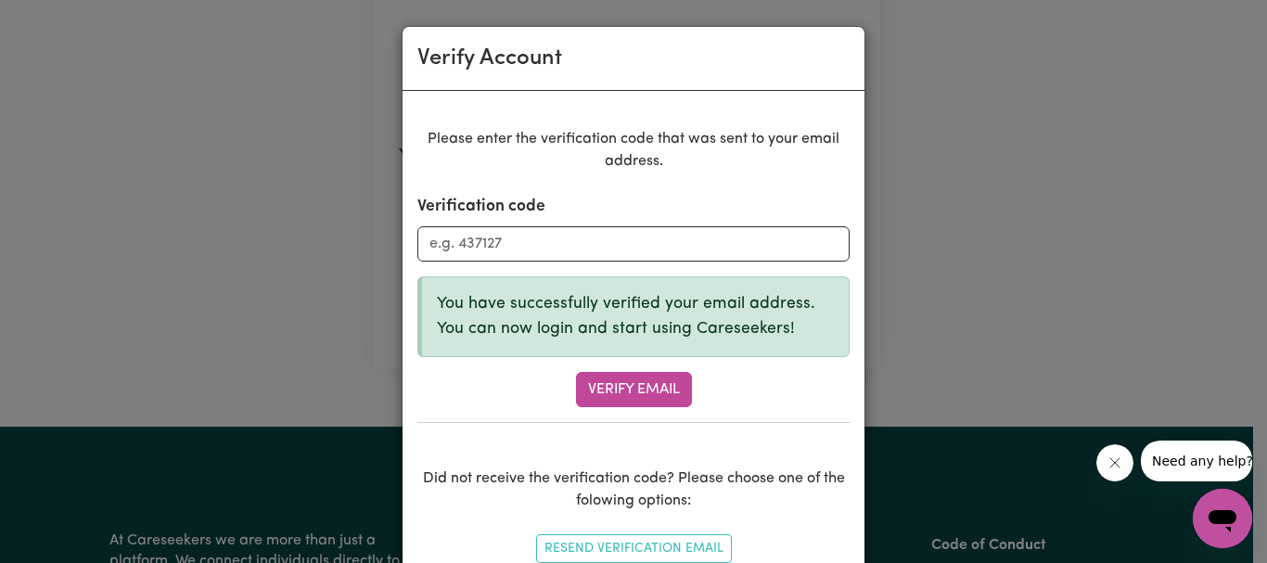
scroll to position [108, 0]
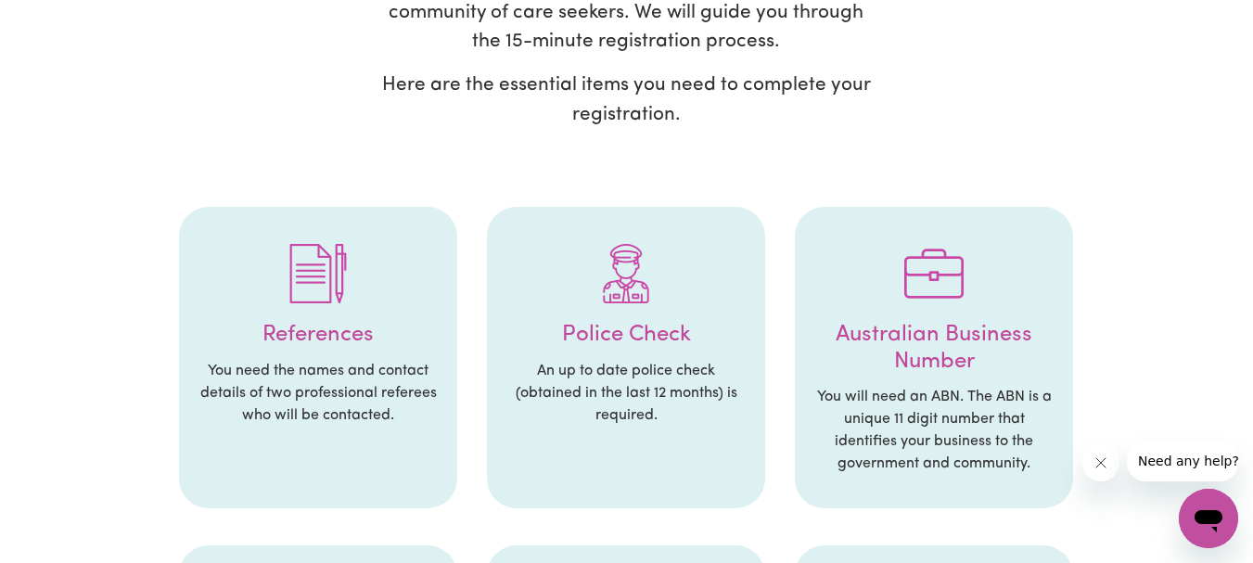
scroll to position [278, 0]
